Goal: Task Accomplishment & Management: Complete application form

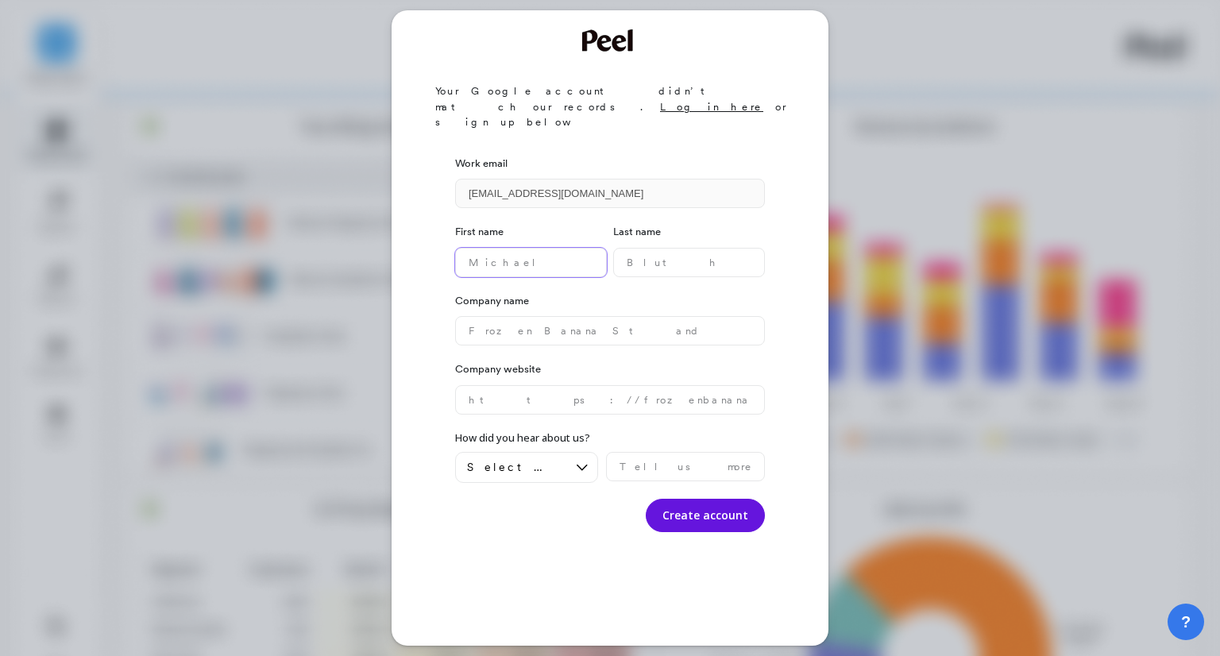
click at [570, 248] on name "text" at bounding box center [531, 262] width 152 height 29
type name "V"
type name "Vivekananda"
type name "S A"
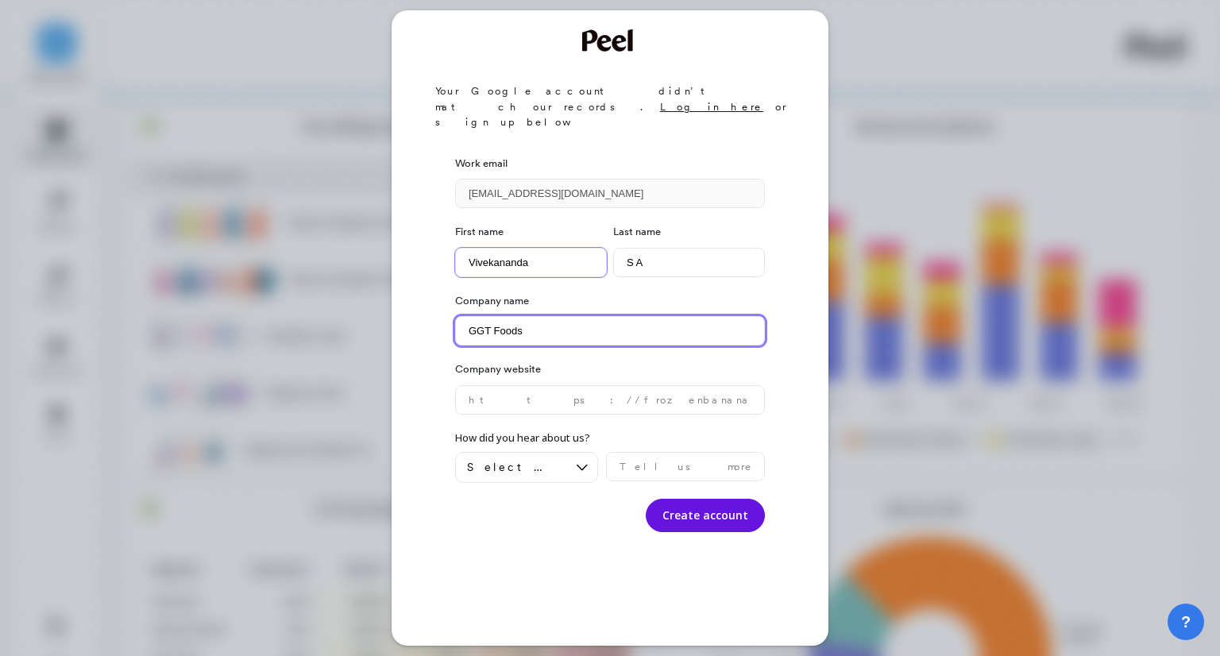
type name "GGT Foods"
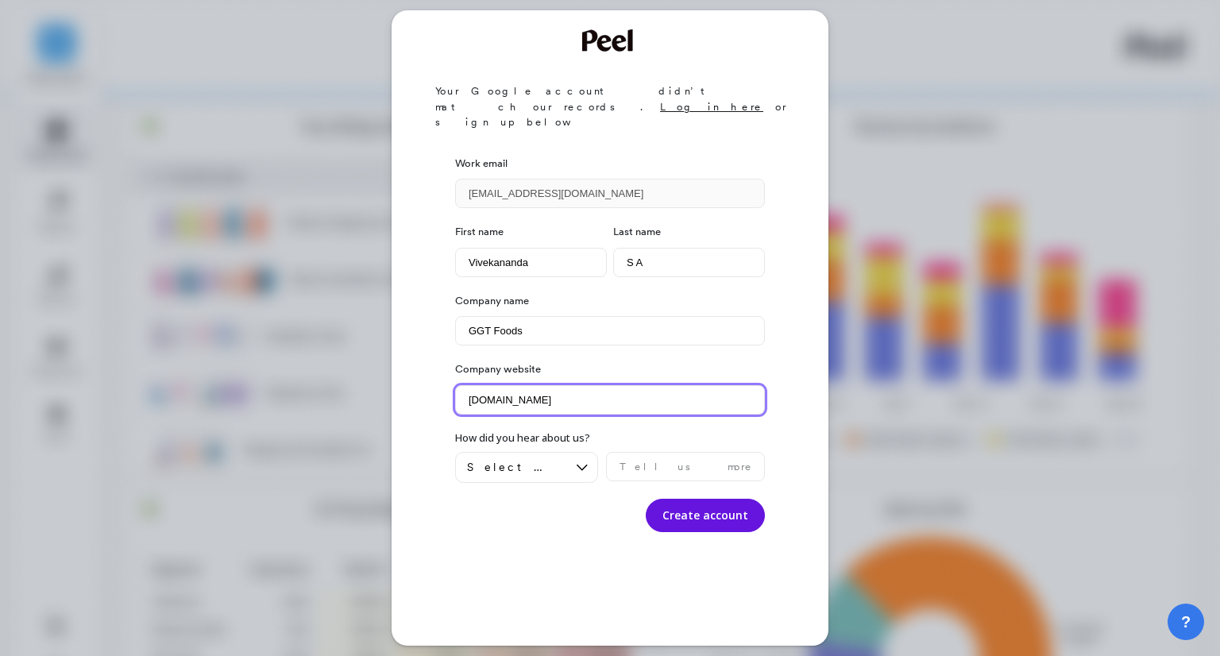
type website "[DOMAIN_NAME]"
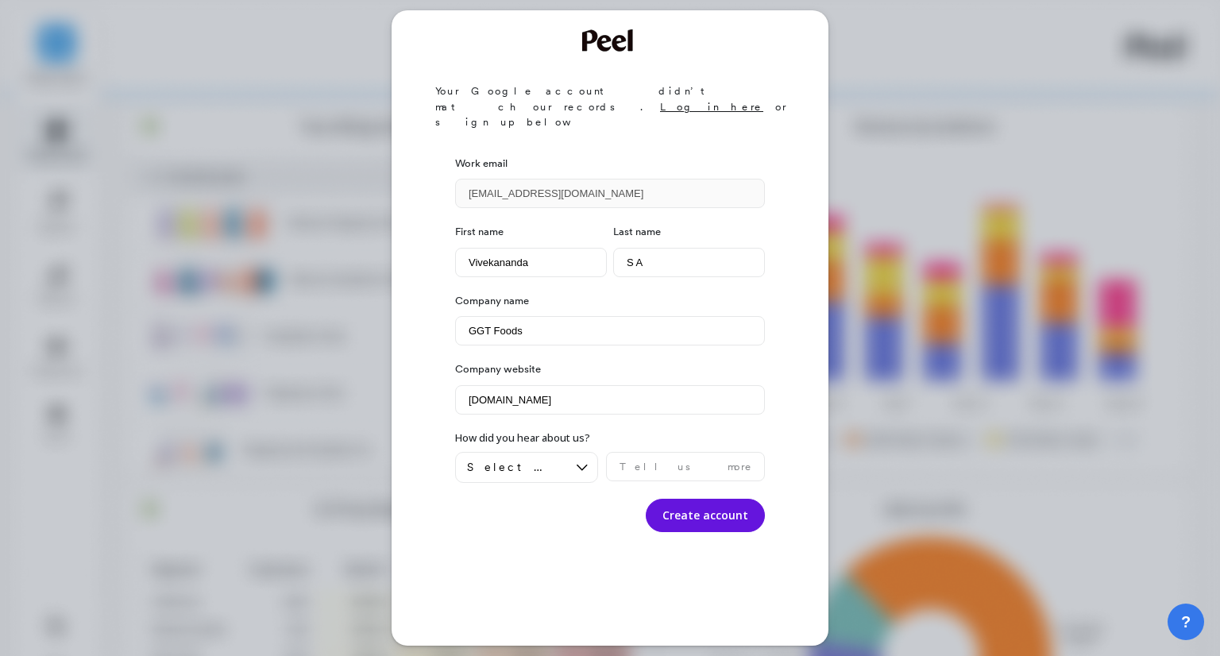
click at [534, 457] on div "First name [PERSON_NAME] Last name S A Company name GGT Foods Company website […" at bounding box center [610, 370] width 310 height 324
click at [547, 460] on div "Select an option" at bounding box center [517, 467] width 100 height 15
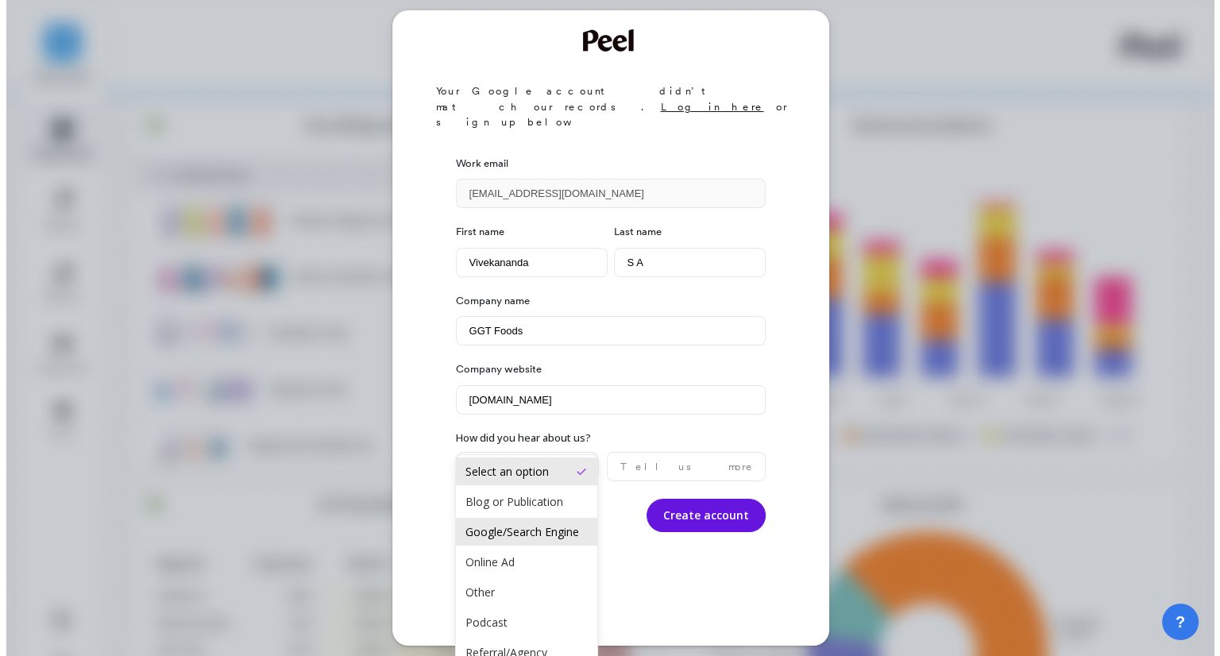
scroll to position [3, 0]
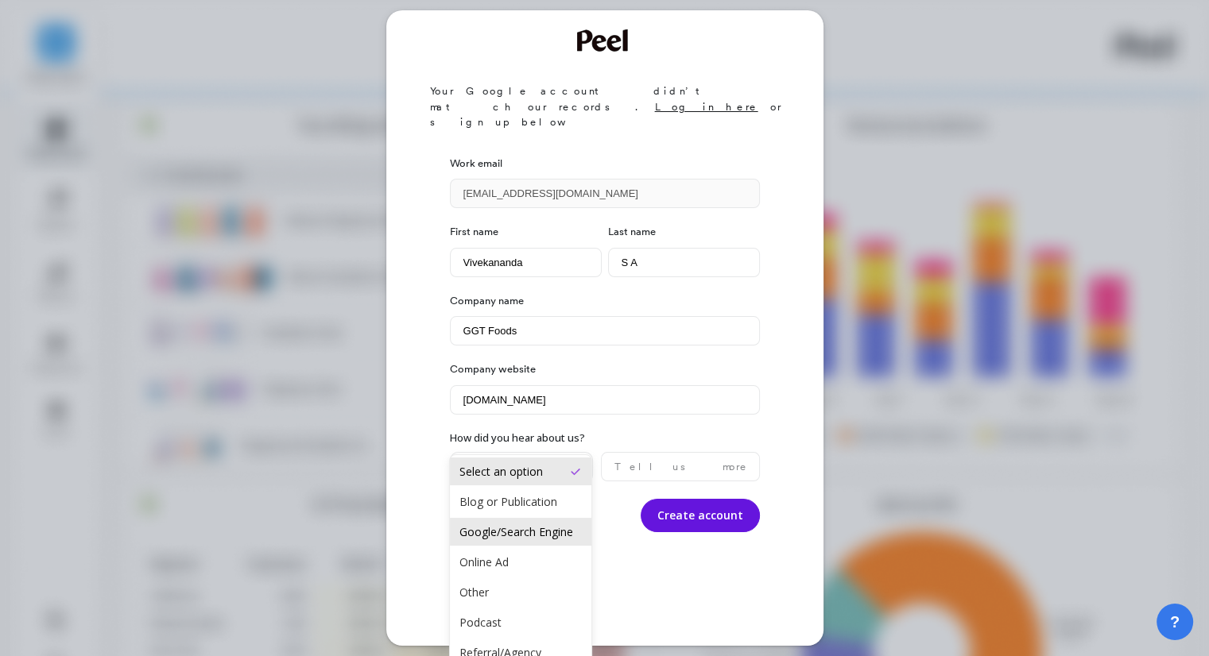
click at [524, 540] on div "Google/Search Engine" at bounding box center [520, 531] width 122 height 15
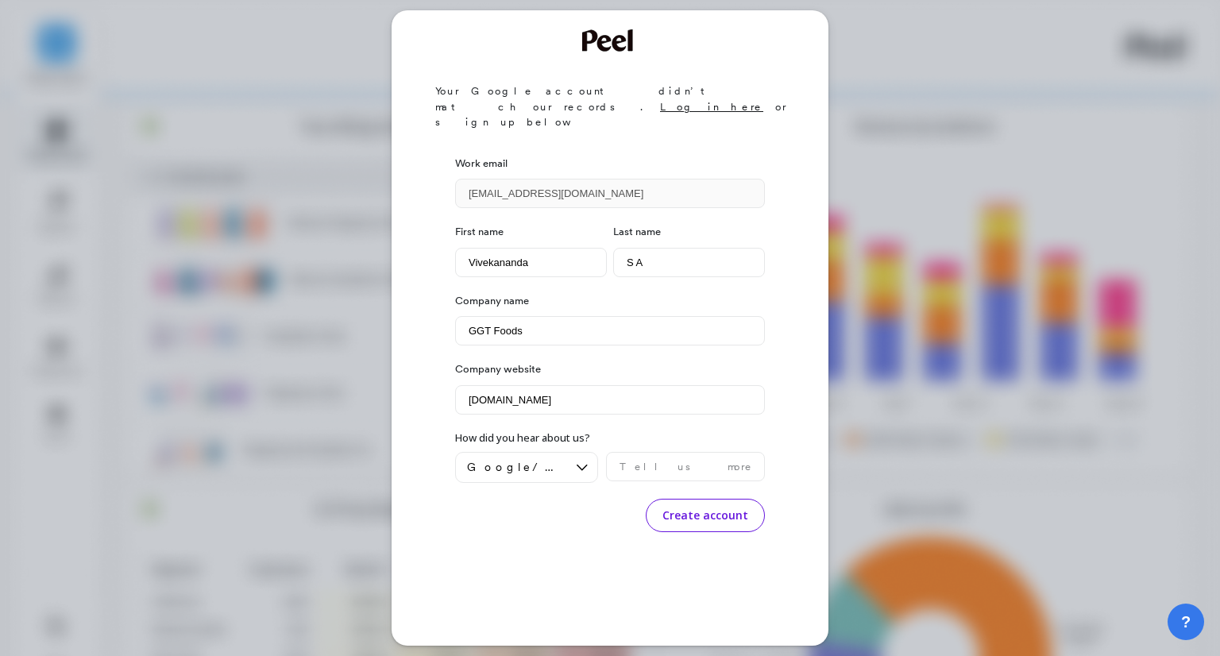
click at [701, 499] on button "Create account" at bounding box center [705, 515] width 119 height 33
click at [717, 499] on button "Create account" at bounding box center [705, 515] width 119 height 33
click at [664, 515] on div "Work email [EMAIL_ADDRESS][DOMAIN_NAME] First name [PERSON_NAME] Last name S A …" at bounding box center [610, 386] width 310 height 481
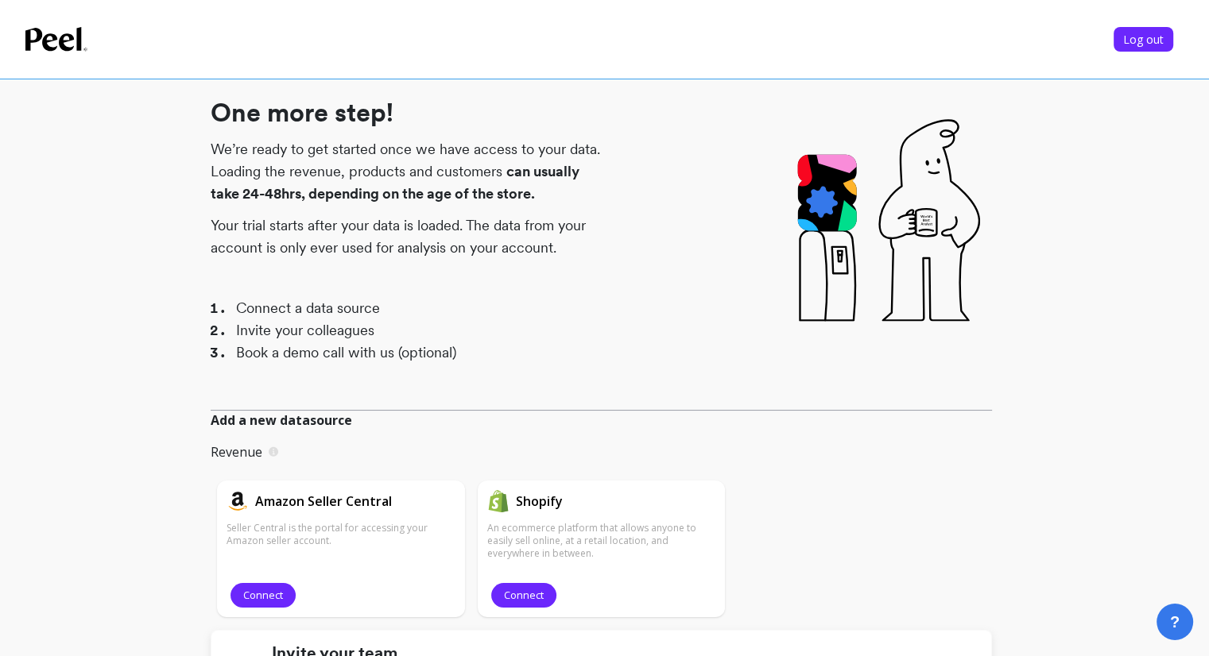
scroll to position [60, 0]
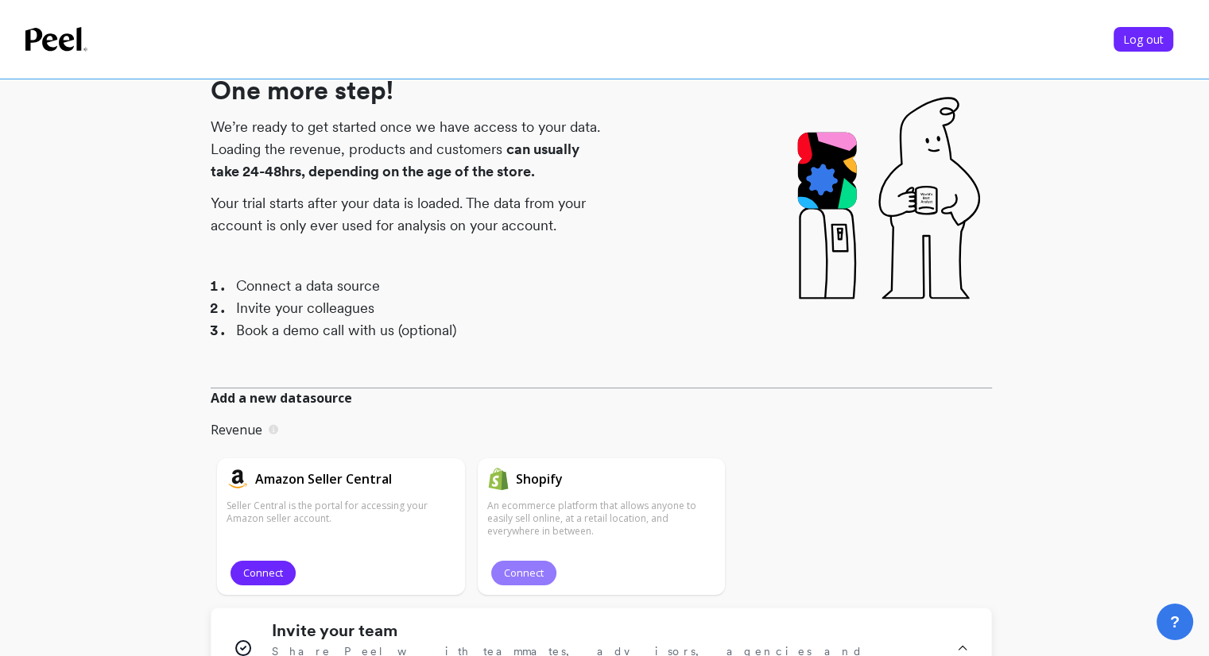
click at [532, 561] on button "Connect" at bounding box center [523, 573] width 65 height 25
